Goal: Navigation & Orientation: Find specific page/section

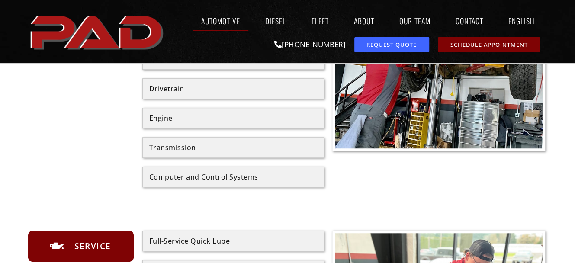
scroll to position [86, 0]
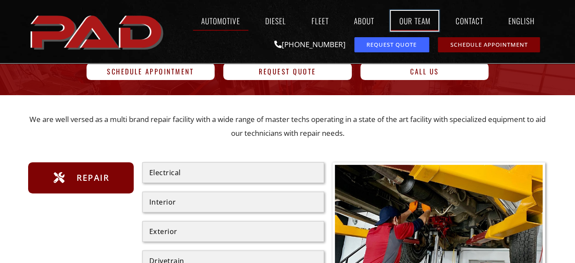
click at [411, 20] on link "Our Team" at bounding box center [415, 21] width 48 height 20
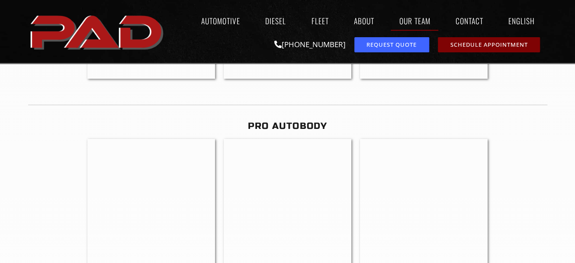
scroll to position [1903, 0]
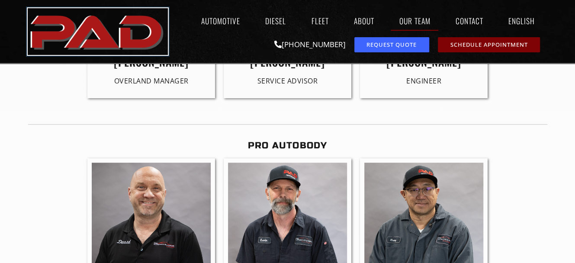
click at [102, 38] on img "pro automotive and diesel home page" at bounding box center [98, 31] width 140 height 47
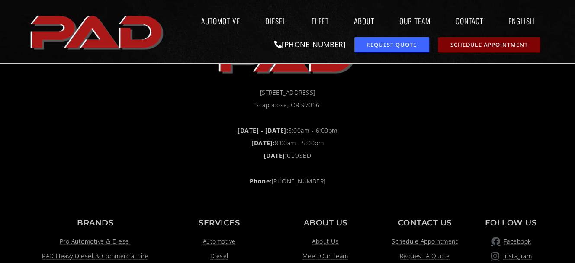
scroll to position [389, 0]
